Goal: Information Seeking & Learning: Learn about a topic

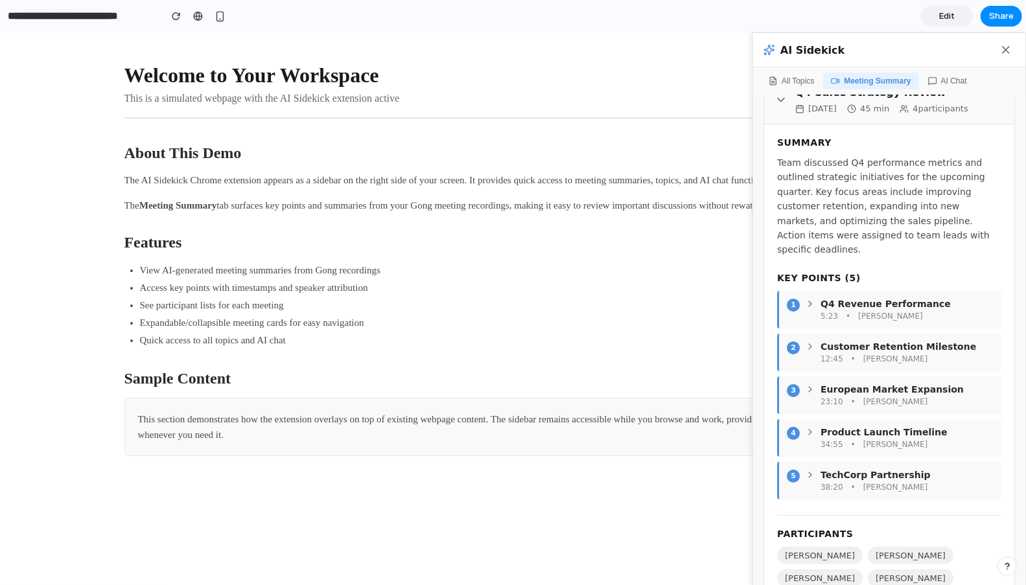
scroll to position [73, 0]
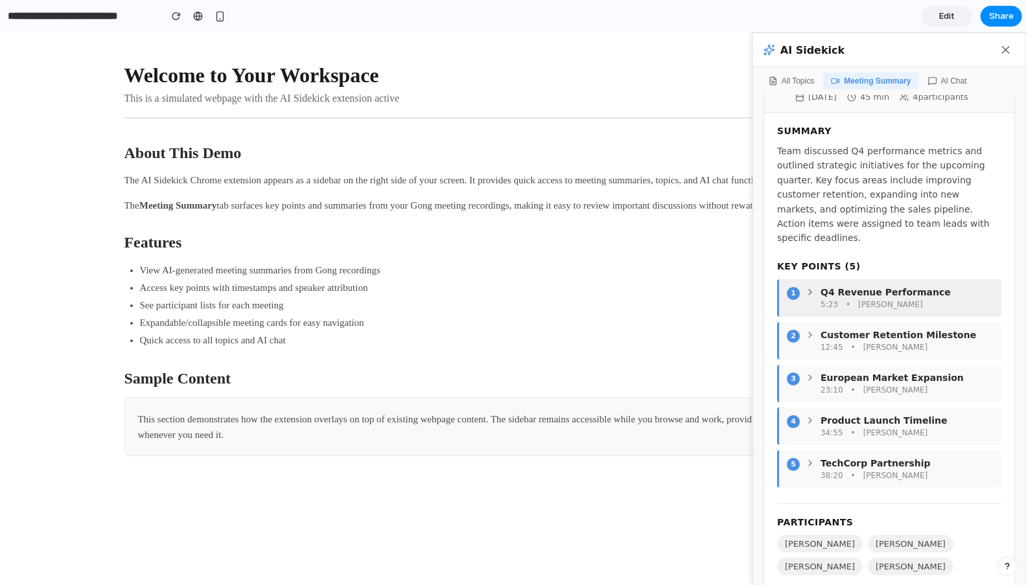
click at [810, 287] on icon at bounding box center [810, 292] width 10 height 10
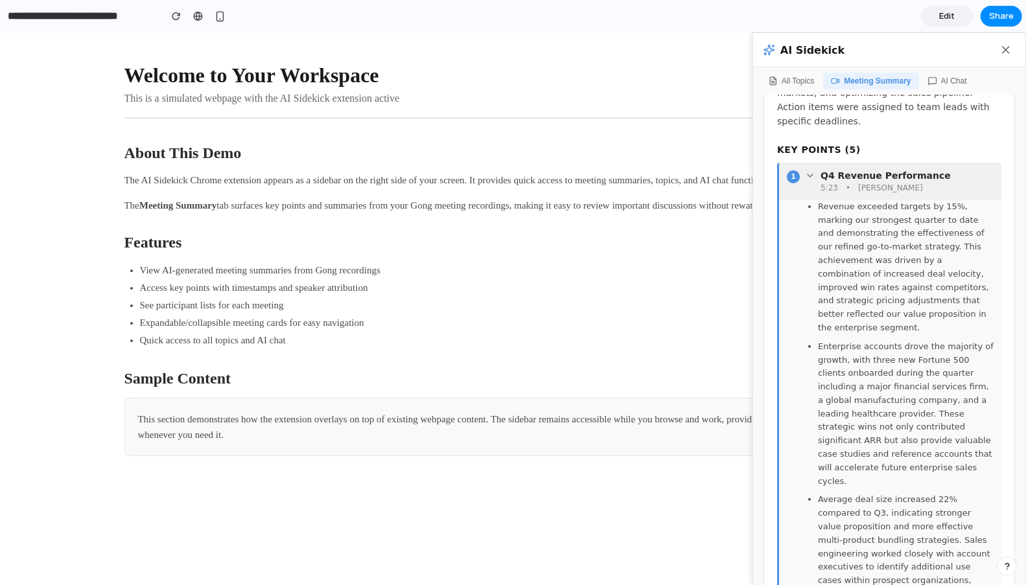
scroll to position [203, 0]
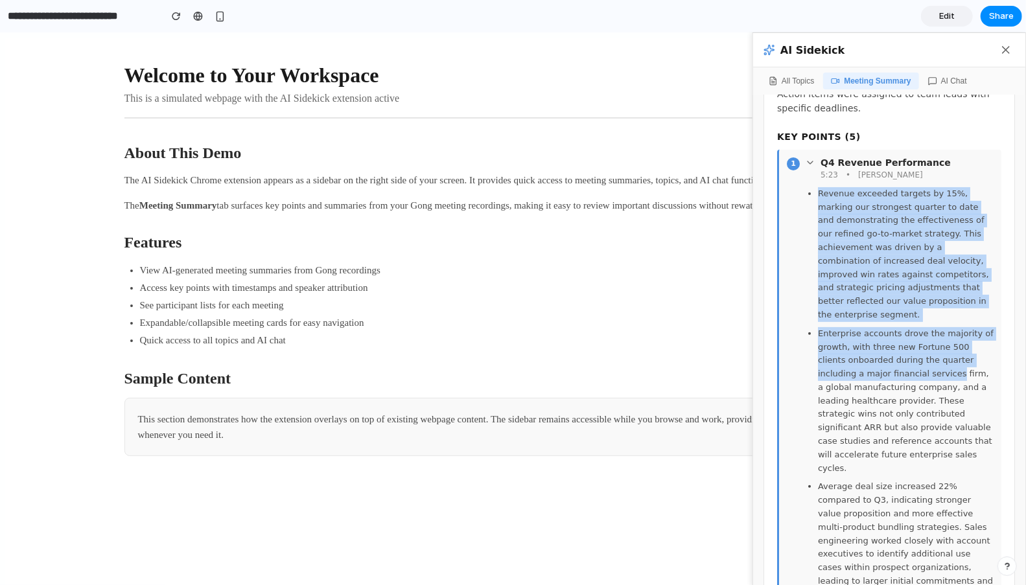
drag, startPoint x: 819, startPoint y: 177, endPoint x: 909, endPoint y: 342, distance: 188.0
click at [909, 342] on ul "Revenue exceeded targets by 15%, marking our strongest quarter to date and demo…" at bounding box center [899, 477] width 189 height 581
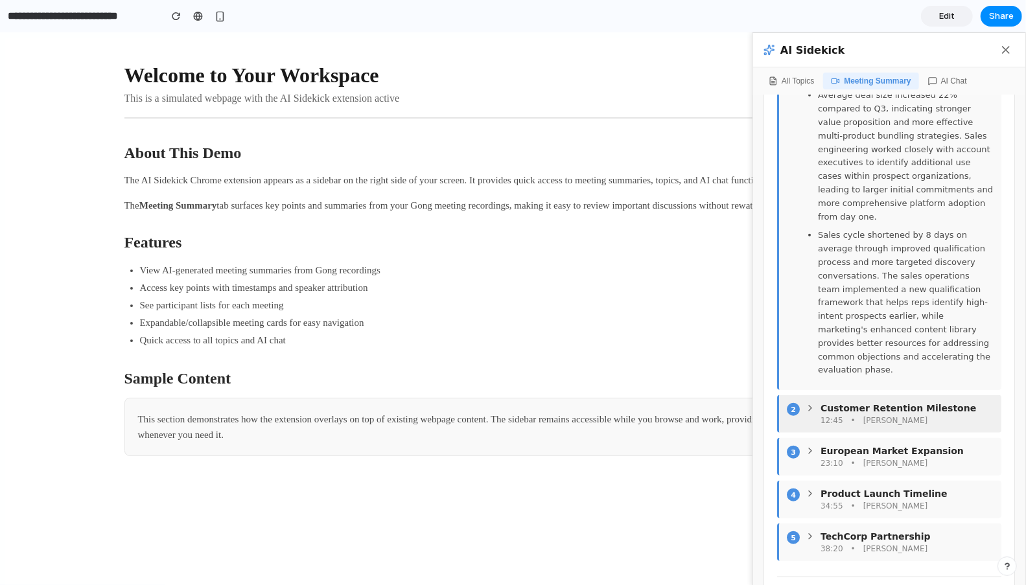
scroll to position [614, 0]
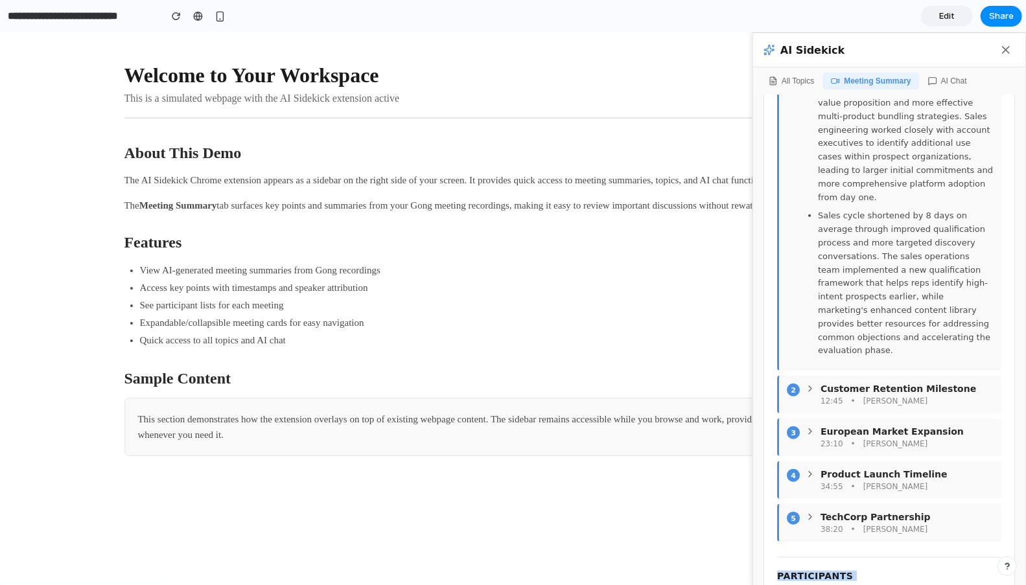
drag, startPoint x: 844, startPoint y: 556, endPoint x: 775, endPoint y: 511, distance: 82.5
click at [775, 511] on div "Summary Team discussed Q4 performance metrics and outlined strategic initiative…" at bounding box center [889, 107] width 250 height 1070
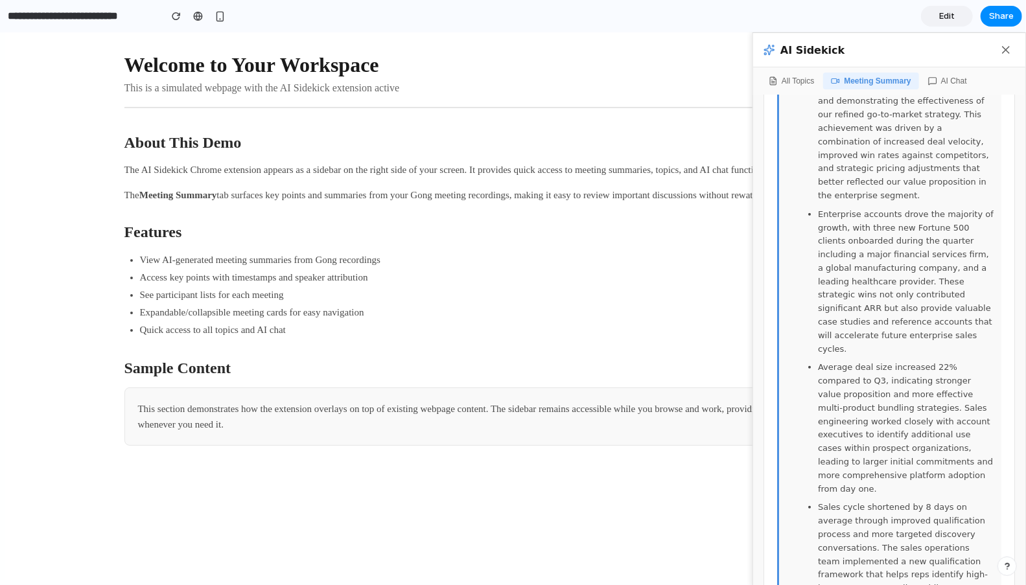
scroll to position [0, 0]
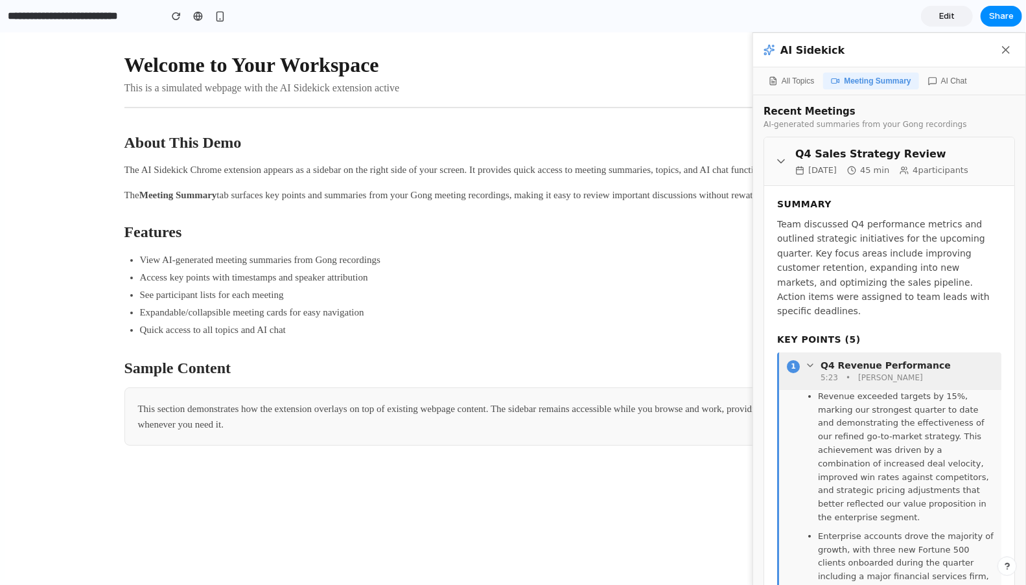
click at [810, 364] on icon at bounding box center [810, 365] width 5 height 3
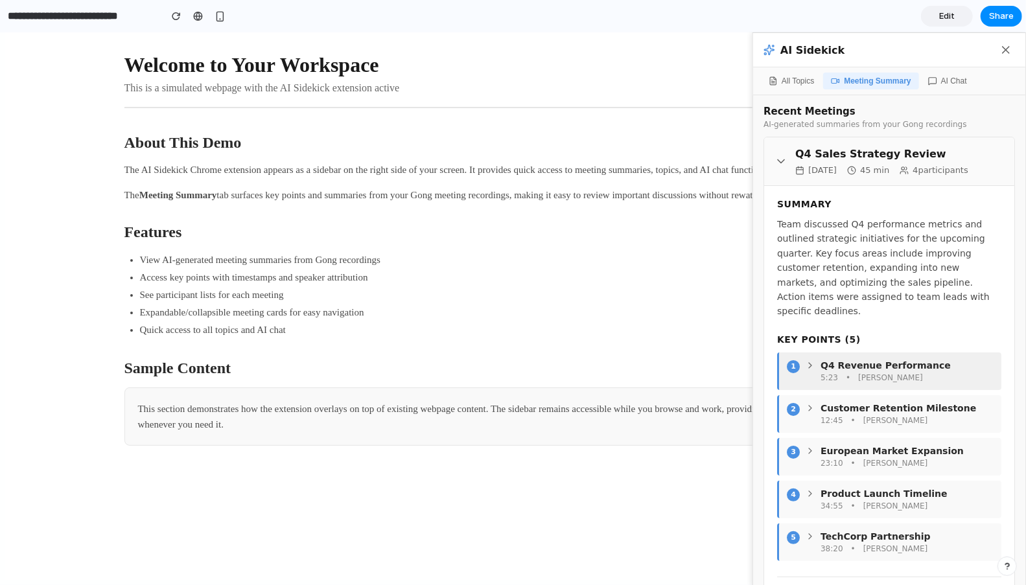
scroll to position [73, 0]
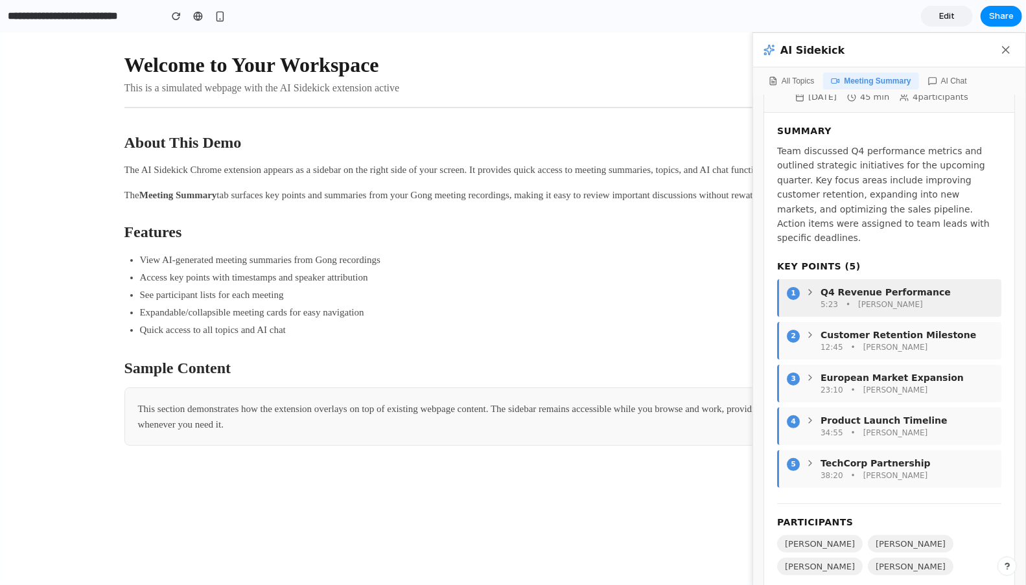
click at [810, 287] on icon at bounding box center [810, 292] width 10 height 10
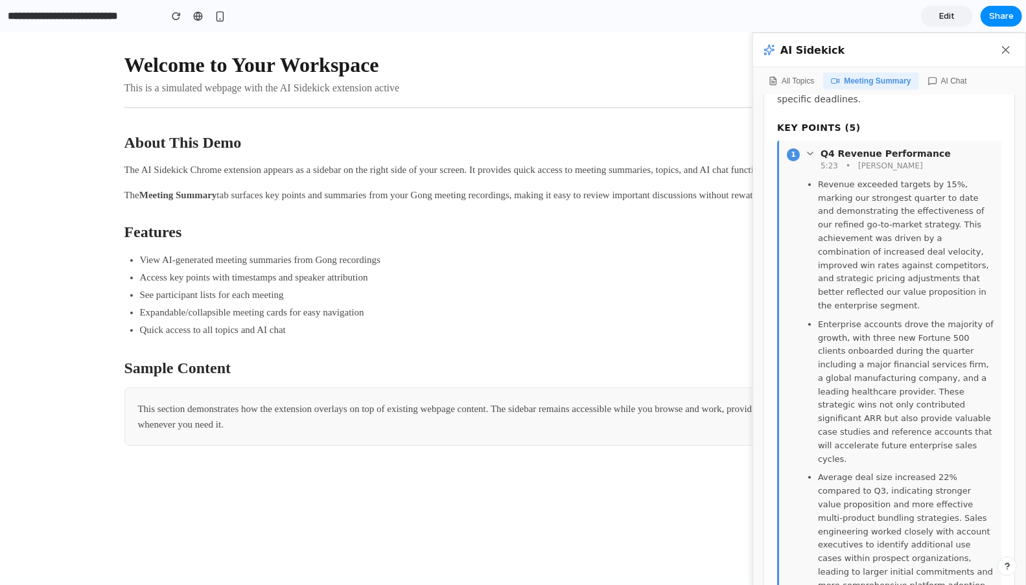
scroll to position [159, 0]
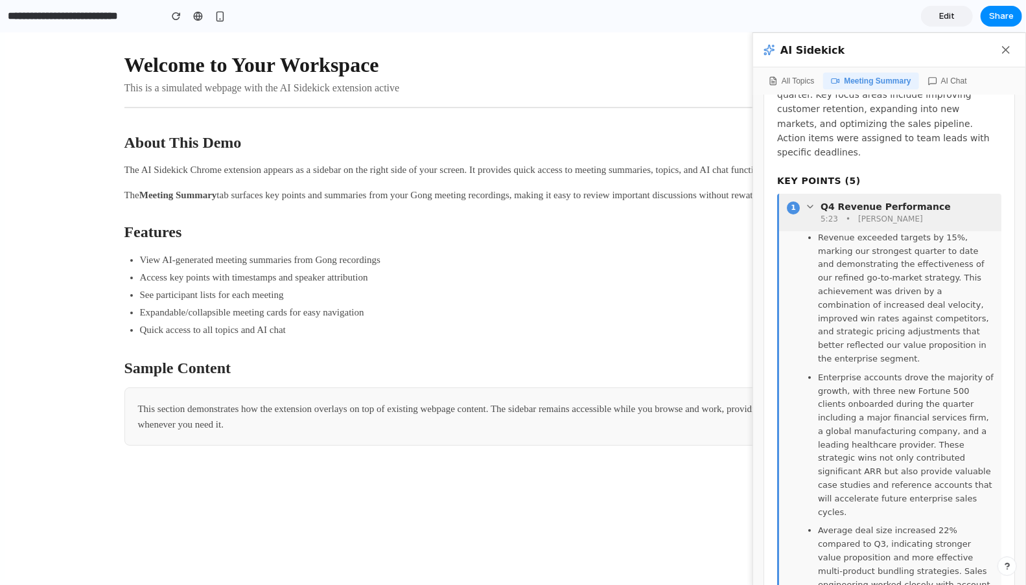
click at [809, 201] on icon at bounding box center [810, 206] width 10 height 10
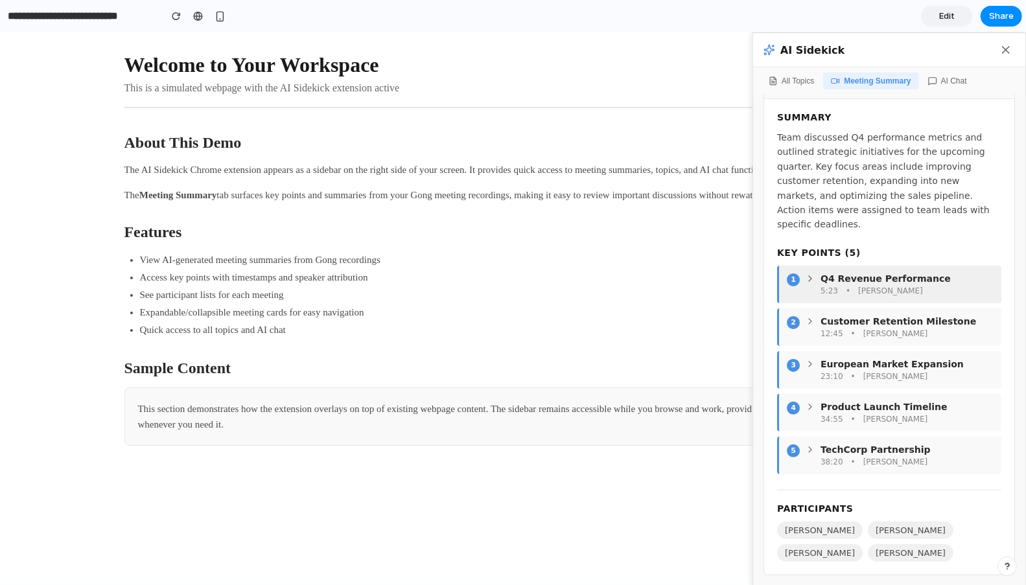
scroll to position [73, 0]
